Goal: Complete application form: Complete application form

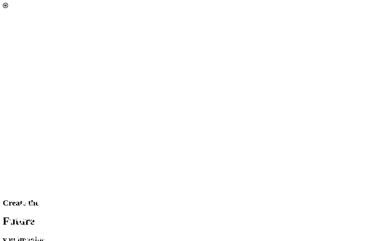
select select "[object Object]"
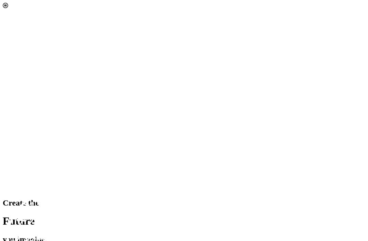
scroll to position [139, 0]
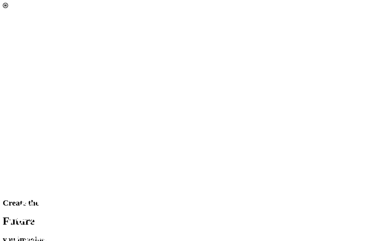
scroll to position [142, 0]
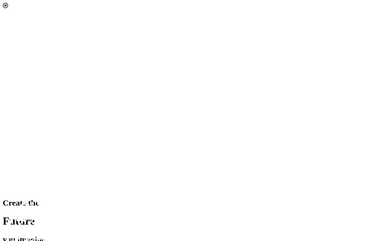
scroll to position [58, 0]
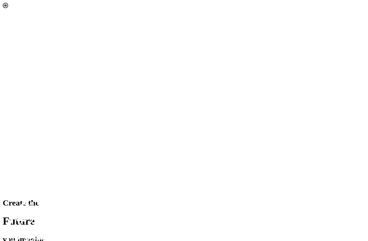
select select "[object Object]"
